Goal: Navigation & Orientation: Go to known website

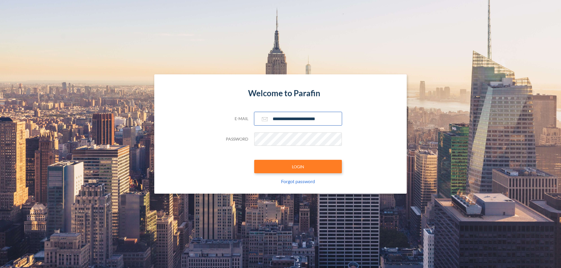
type input "**********"
click at [298, 167] on button "LOGIN" at bounding box center [298, 166] width 88 height 13
